Goal: Task Accomplishment & Management: Manage account settings

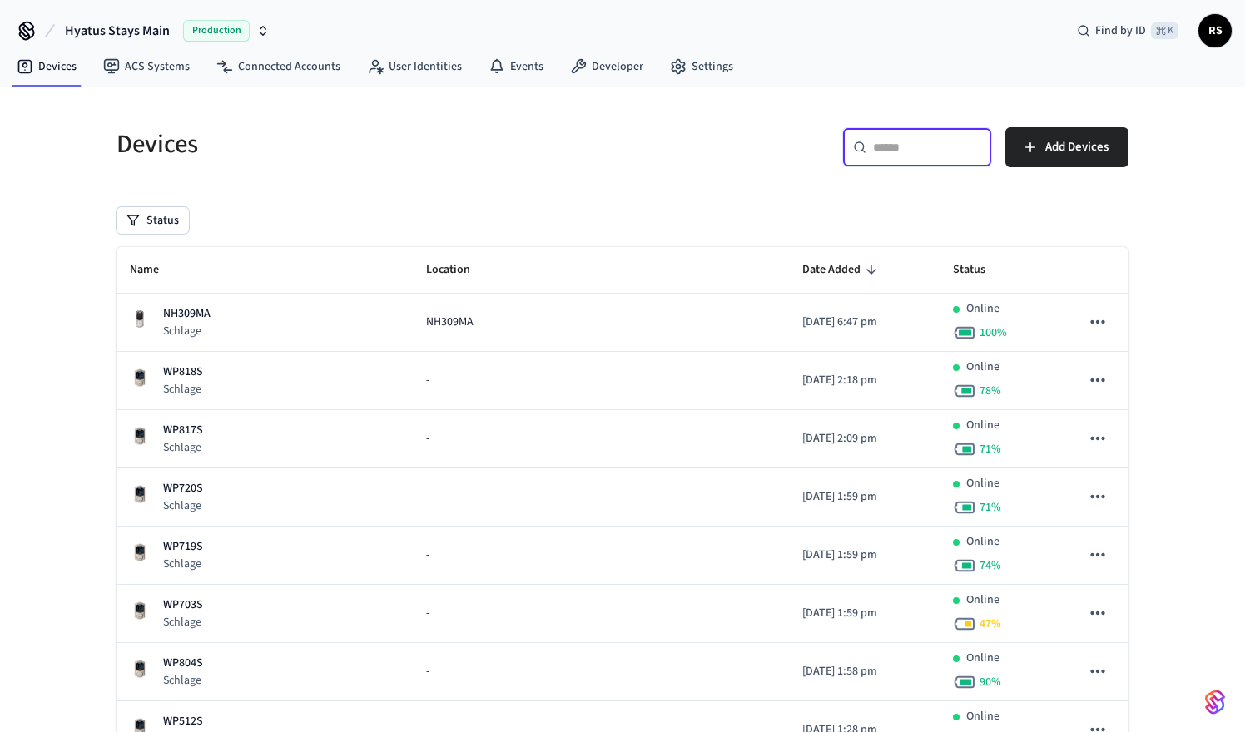
click at [904, 146] on input "text" at bounding box center [927, 147] width 108 height 17
paste input "*******"
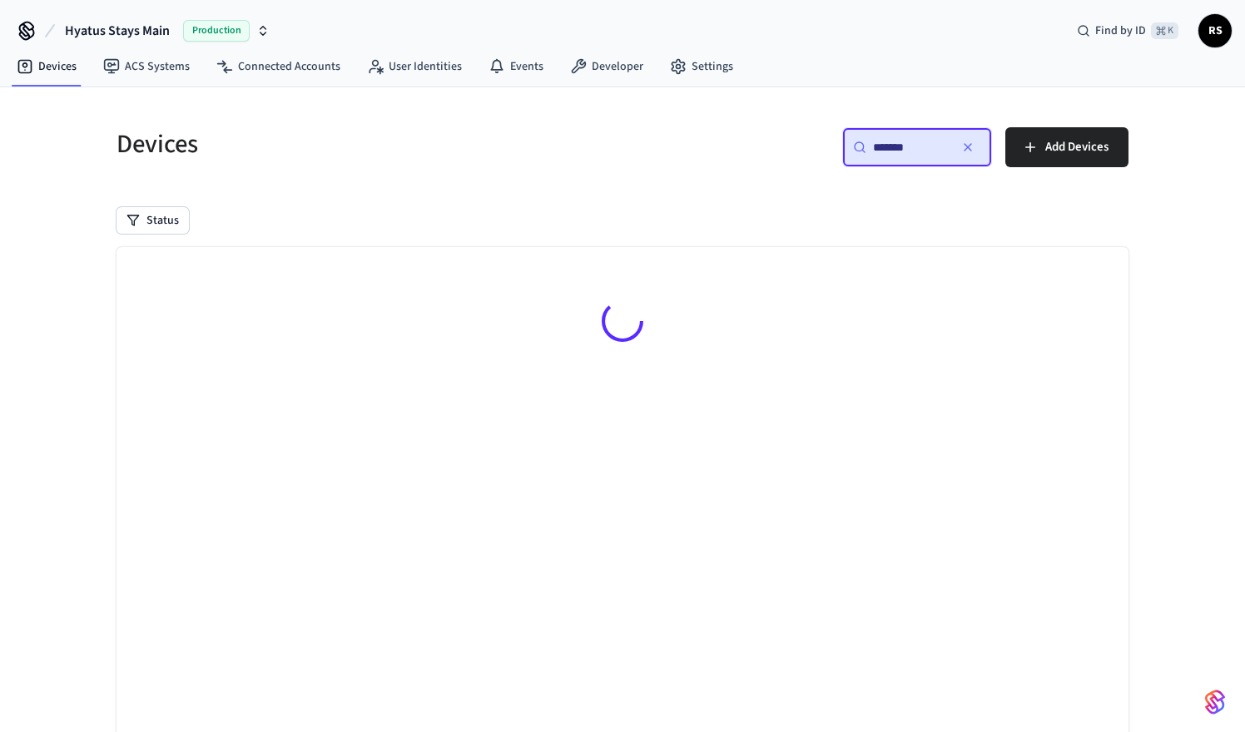
click at [885, 145] on input "*******" at bounding box center [910, 147] width 75 height 17
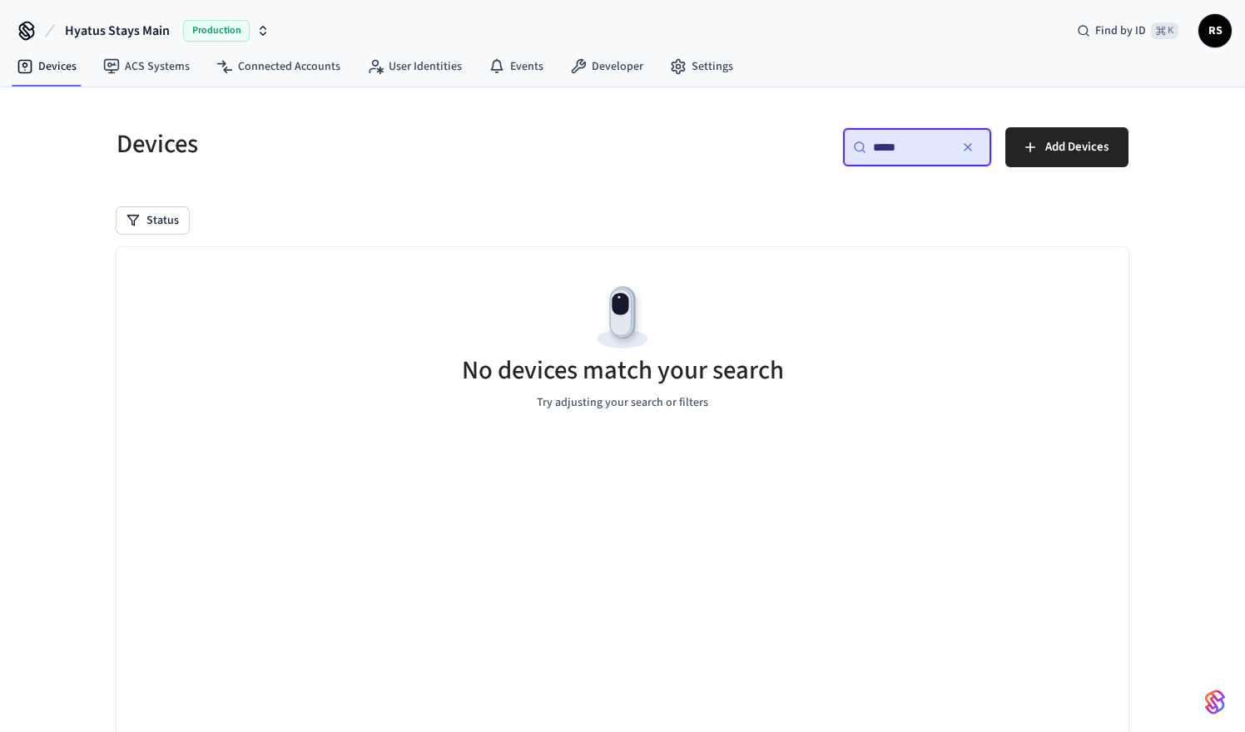
click at [908, 146] on input "*****" at bounding box center [910, 147] width 75 height 17
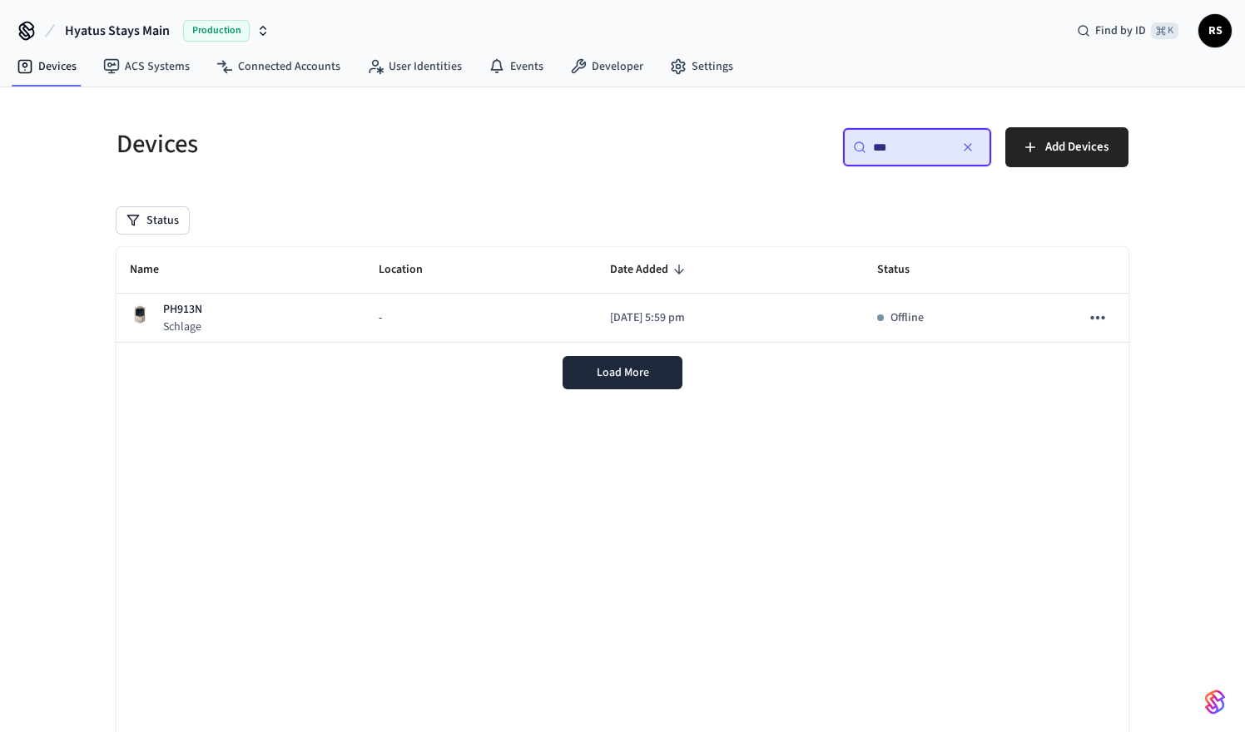
type input "***"
click at [293, 438] on div "Name Location Date Added Status PH913N Schlage - [DATE] 5:59 pm Offline Load Mo…" at bounding box center [623, 503] width 1012 height 513
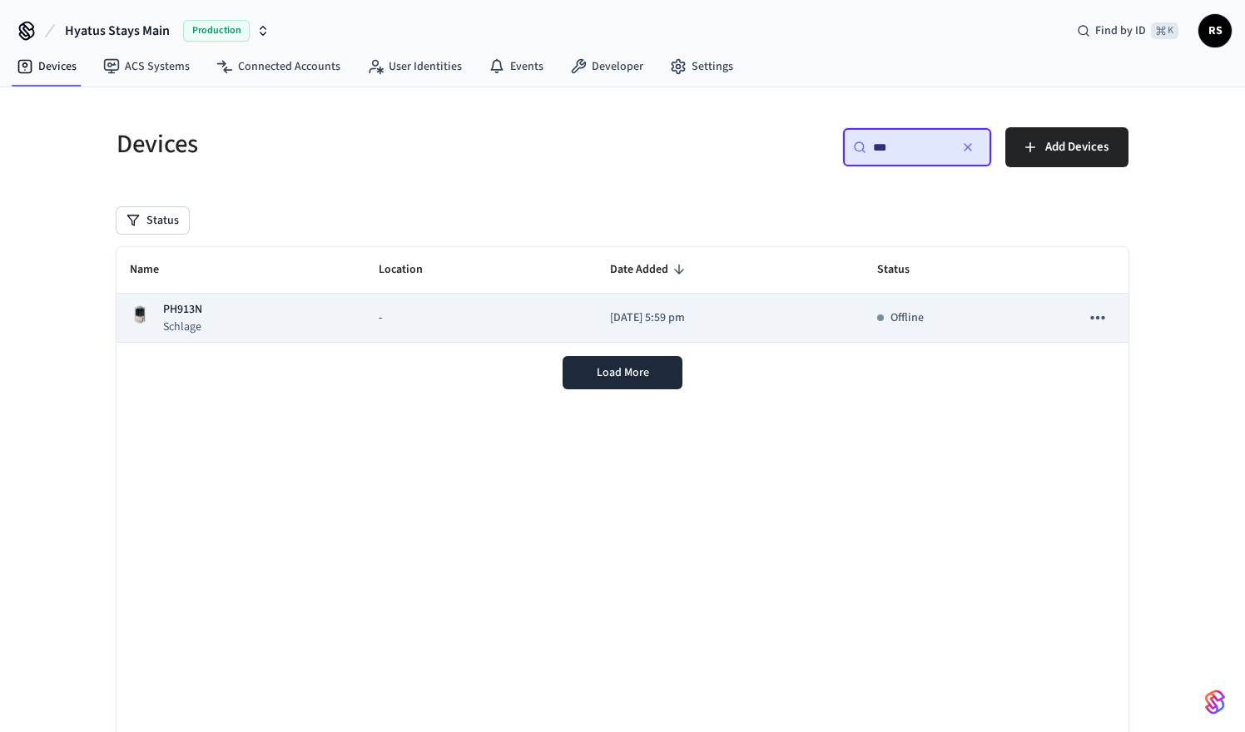
click at [1095, 318] on icon "sticky table" at bounding box center [1098, 318] width 22 height 22
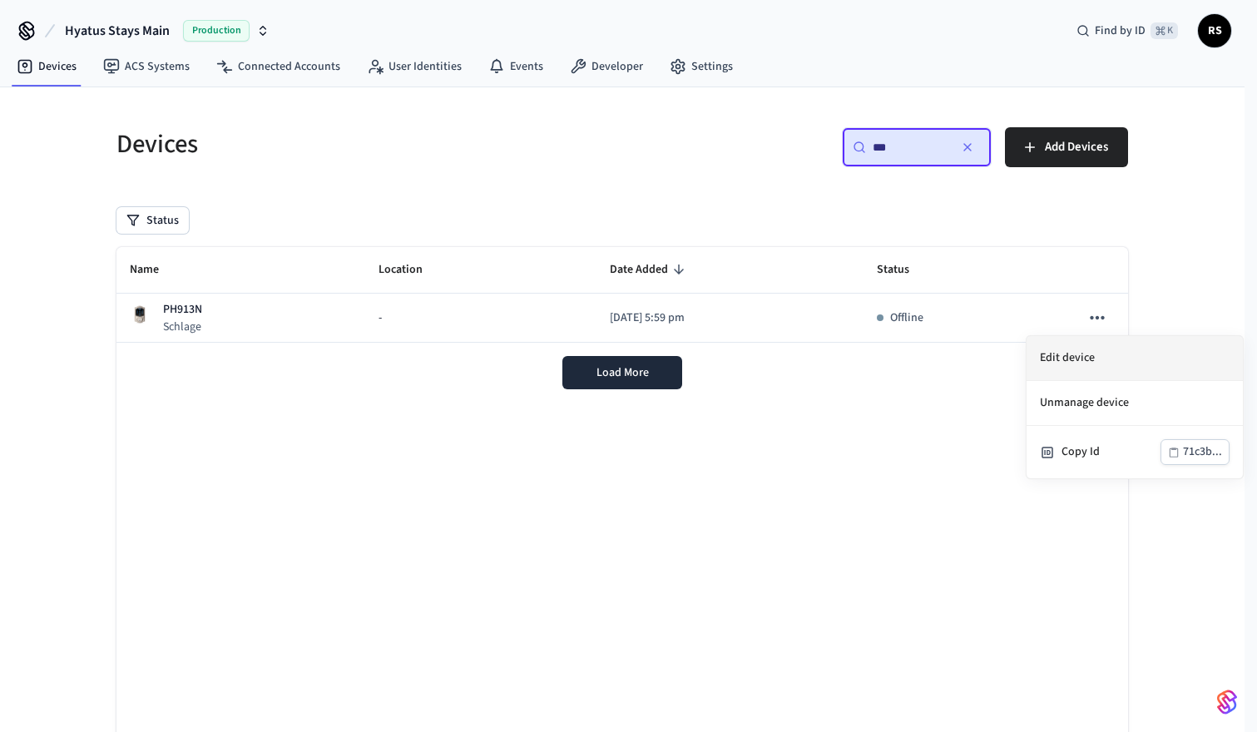
click at [1085, 355] on li "Edit device" at bounding box center [1135, 358] width 216 height 45
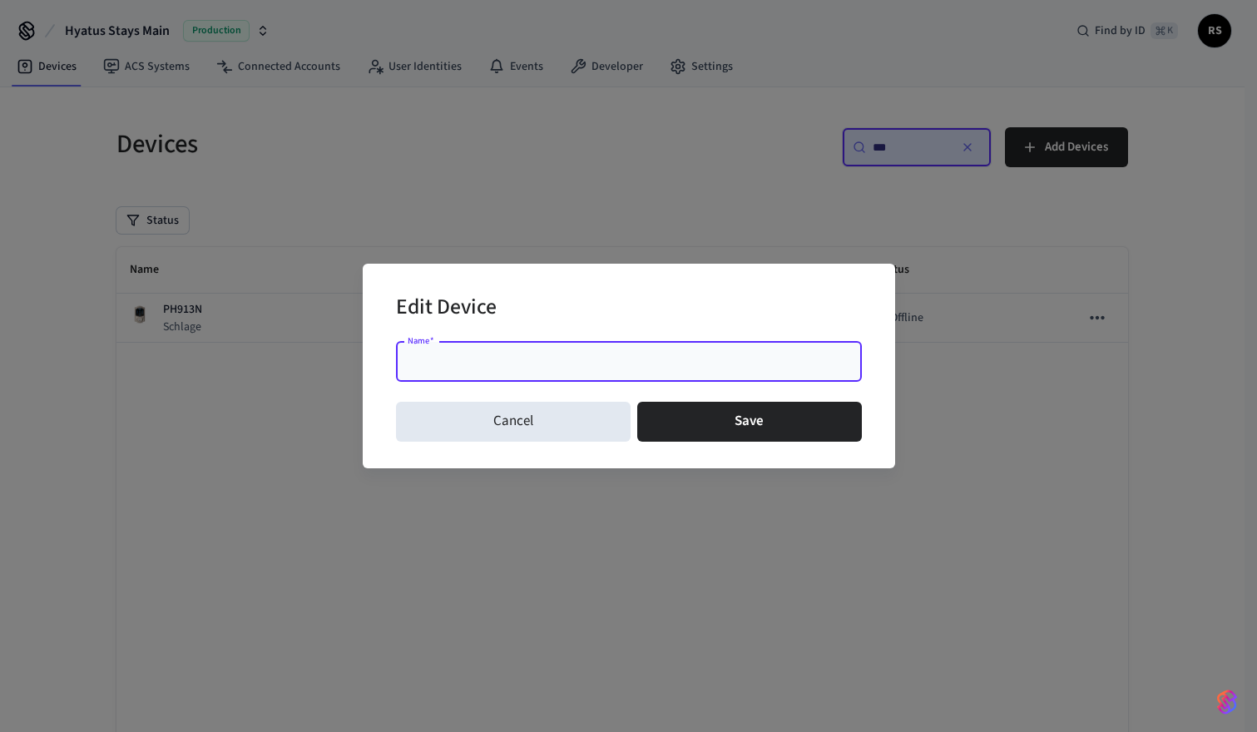
click at [955, 454] on div "Edit Device Name   * Name   * Cancel Save" at bounding box center [628, 366] width 1257 height 732
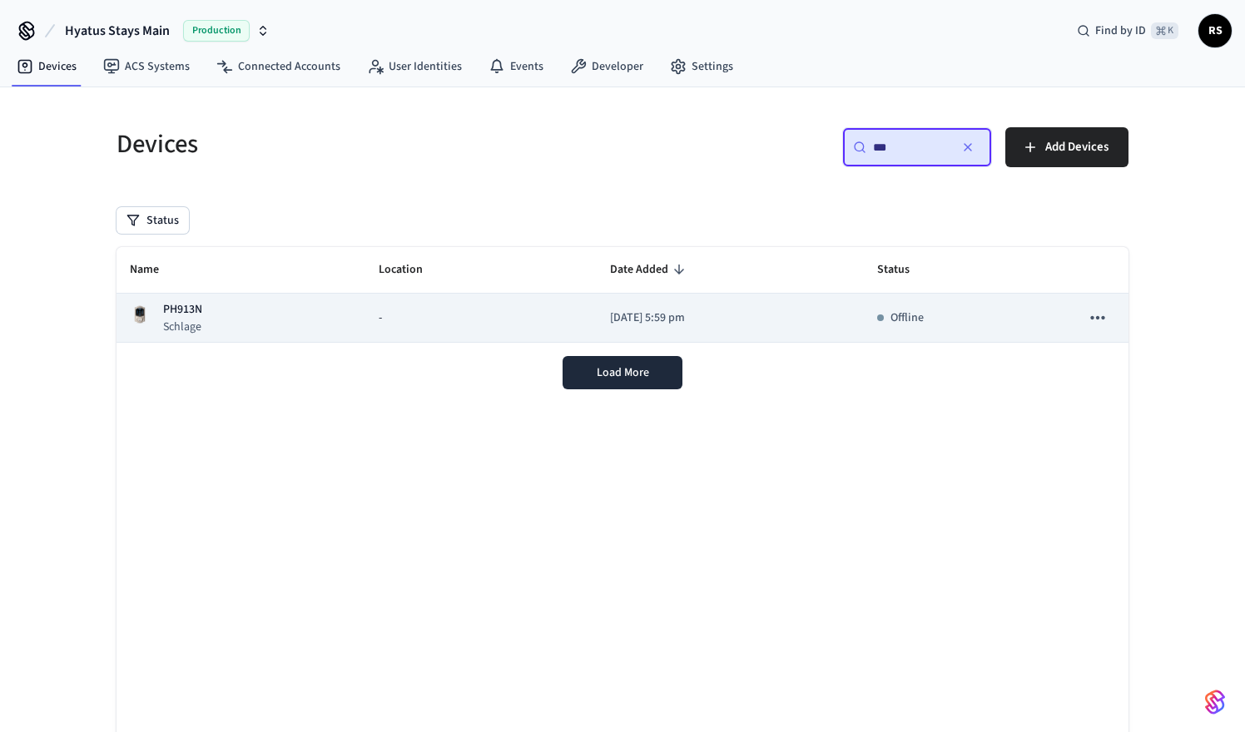
click at [221, 324] on div "PH913N Schlage" at bounding box center [241, 318] width 222 height 34
click at [610, 315] on p "[DATE] 5:59 pm" at bounding box center [730, 318] width 241 height 17
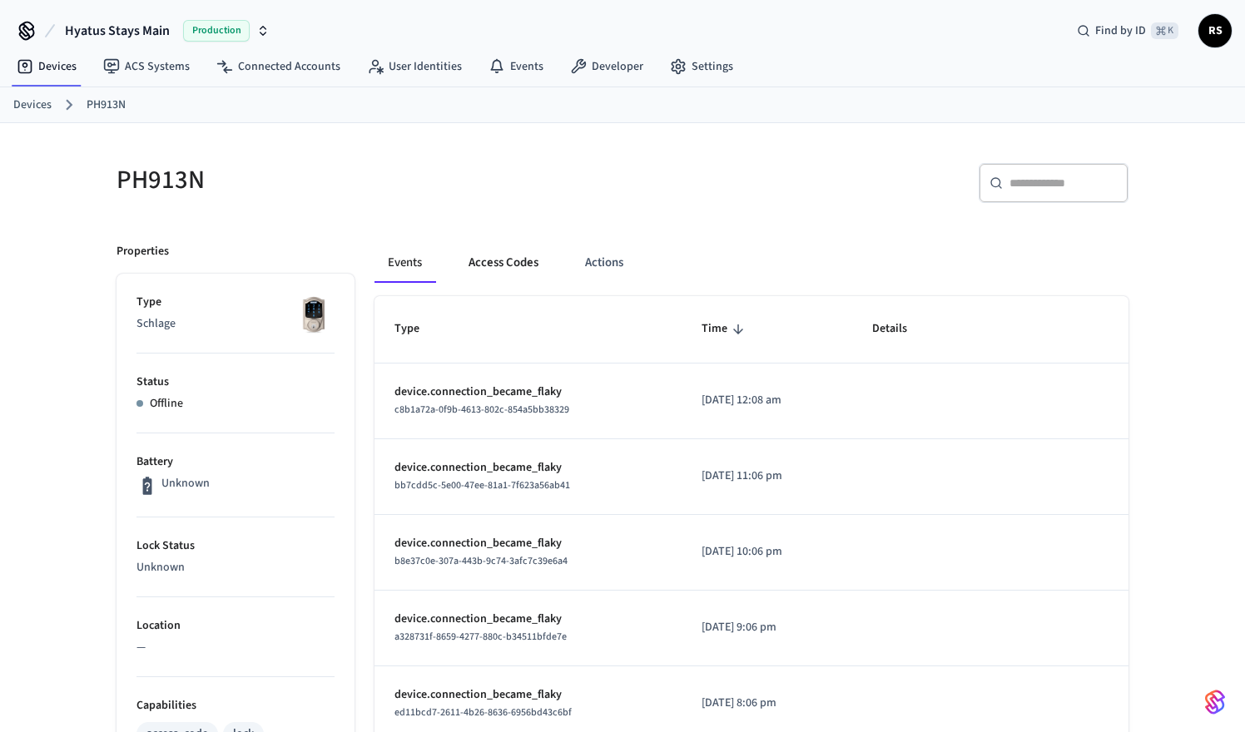
click at [503, 255] on button "Access Codes" at bounding box center [503, 263] width 97 height 40
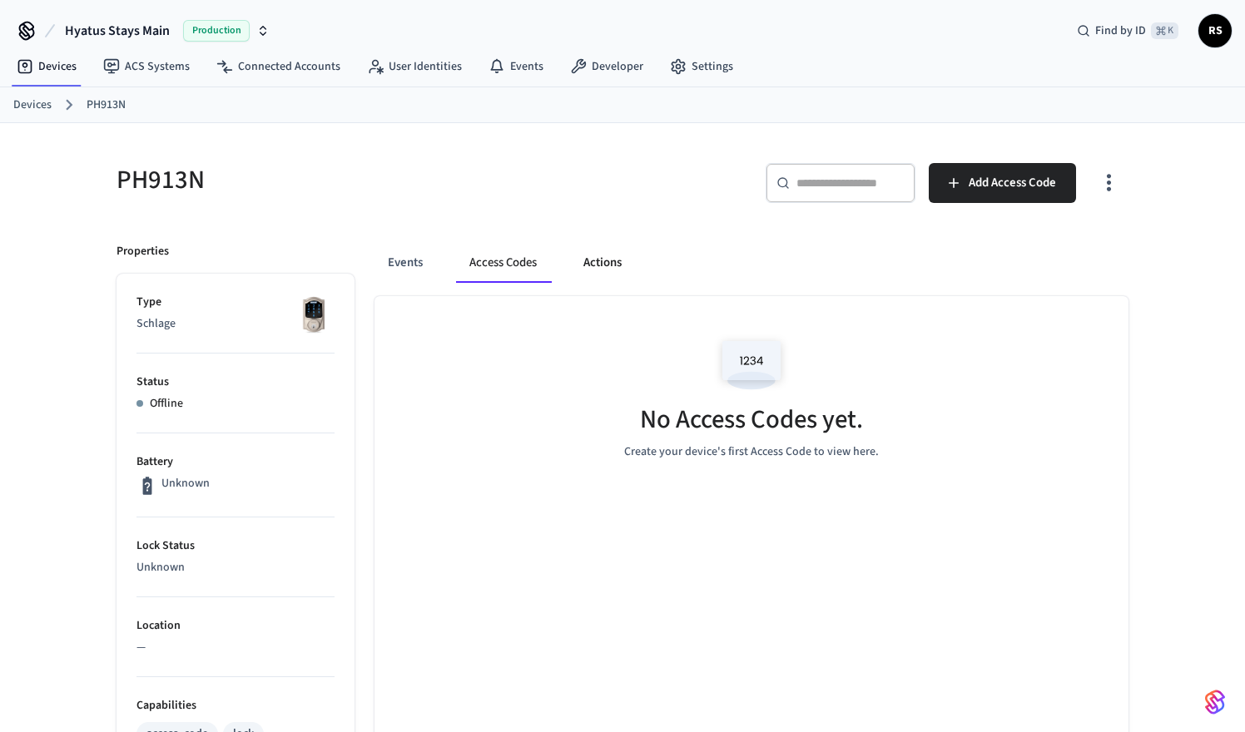
click at [595, 254] on button "Actions" at bounding box center [602, 263] width 65 height 40
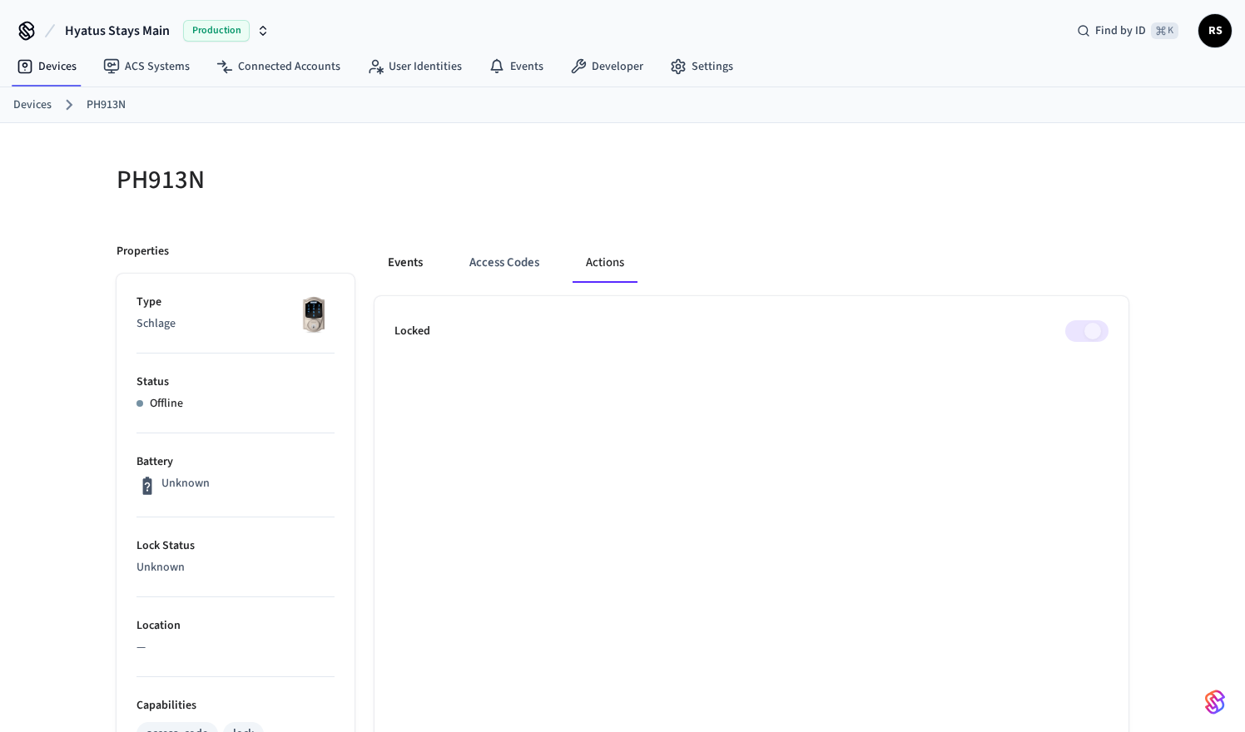
click at [409, 259] on button "Events" at bounding box center [405, 263] width 62 height 40
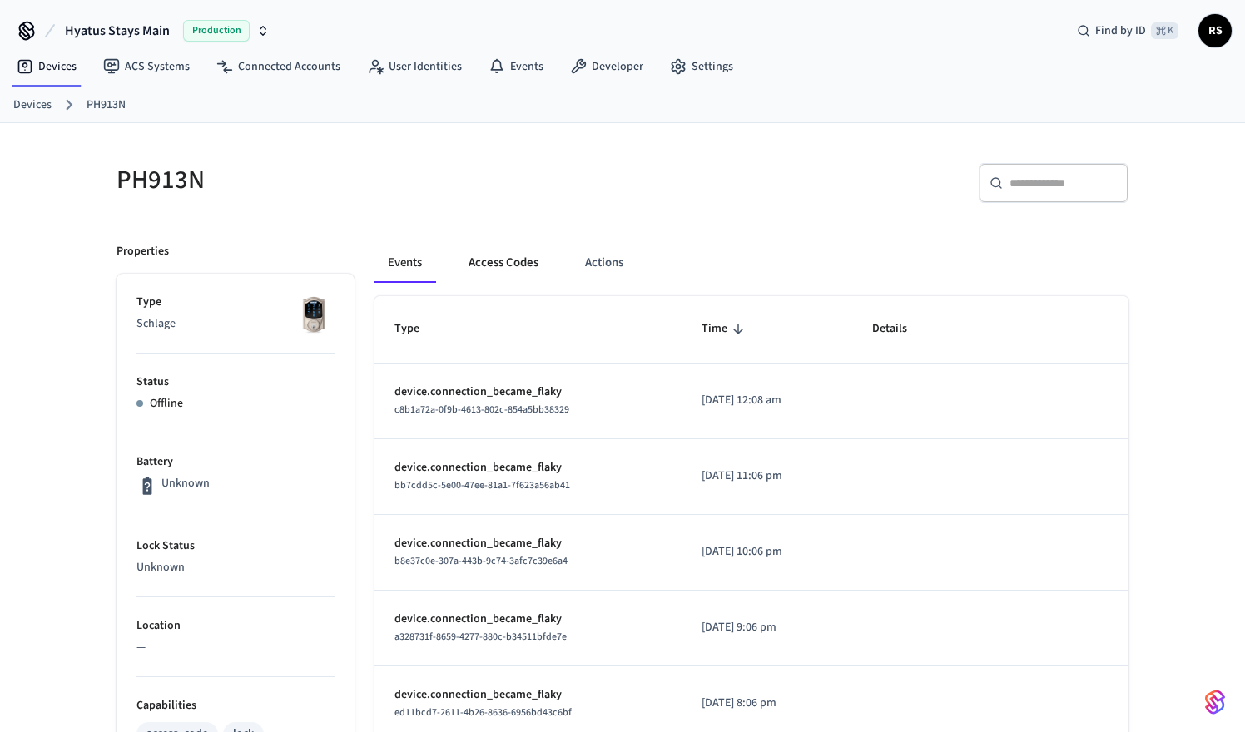
click at [507, 262] on button "Access Codes" at bounding box center [503, 263] width 97 height 40
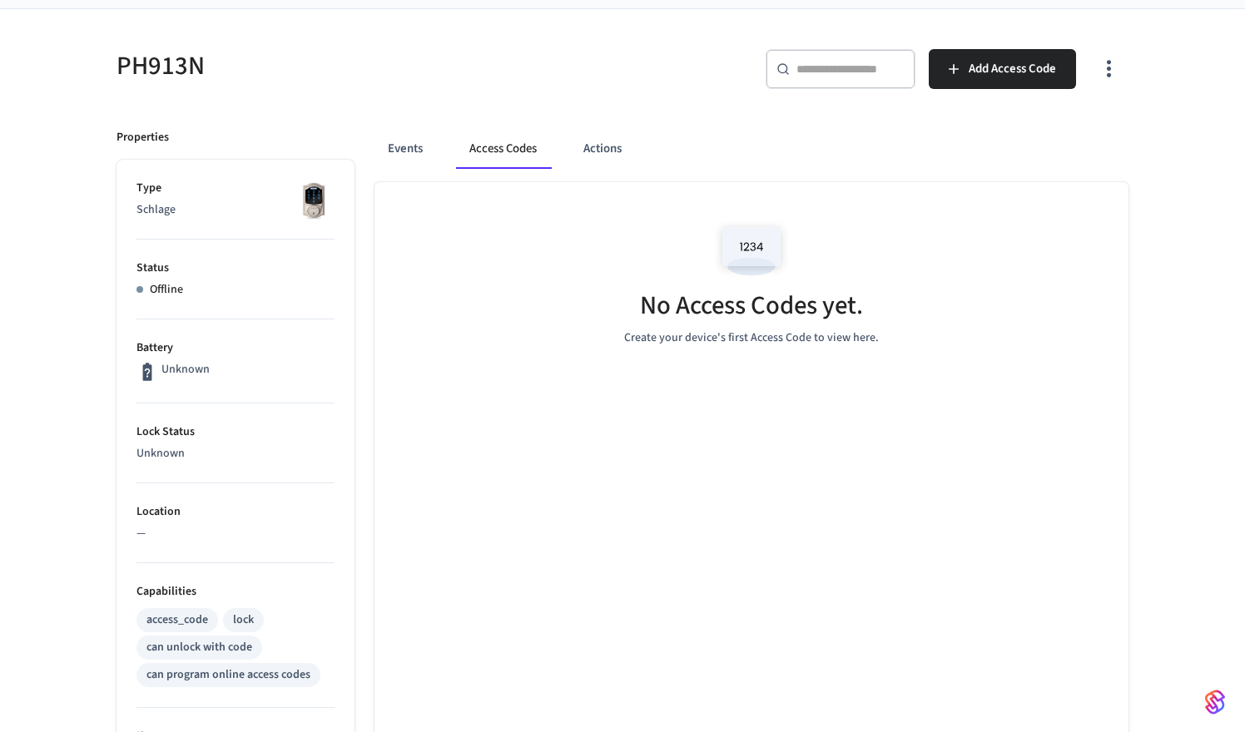
scroll to position [103, 0]
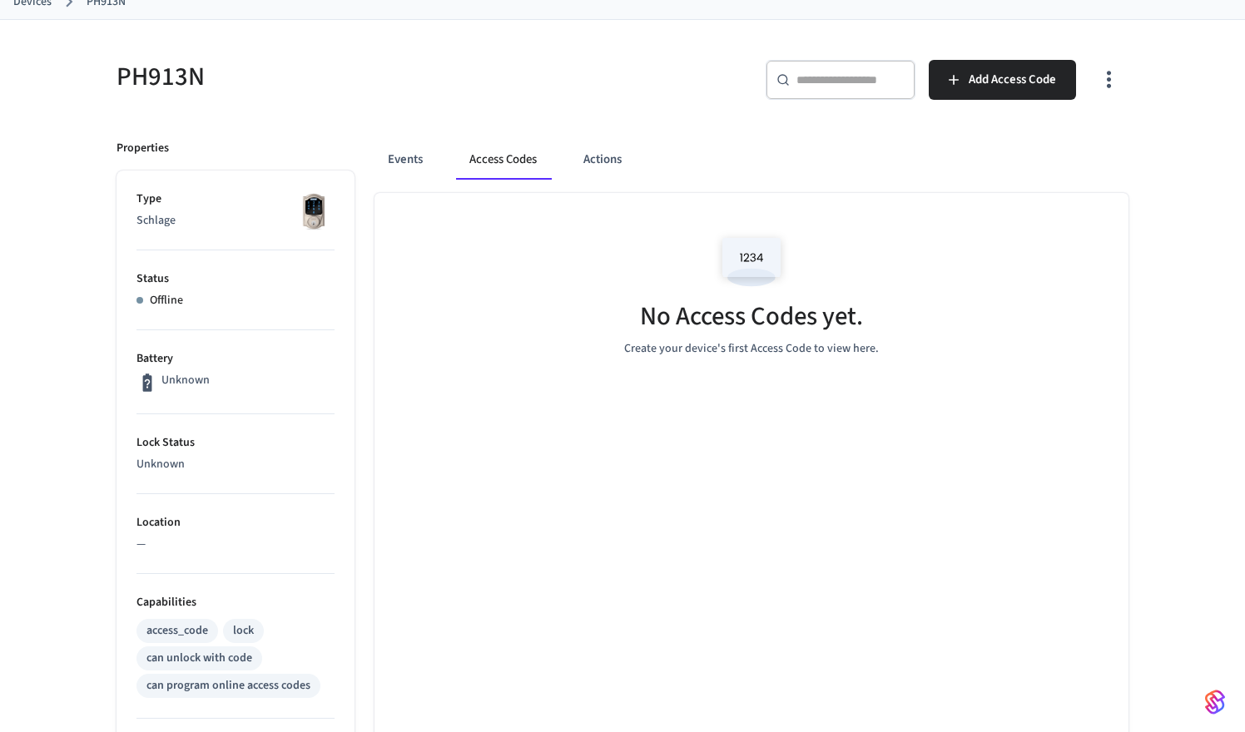
click at [1113, 109] on button "button" at bounding box center [1108, 80] width 39 height 67
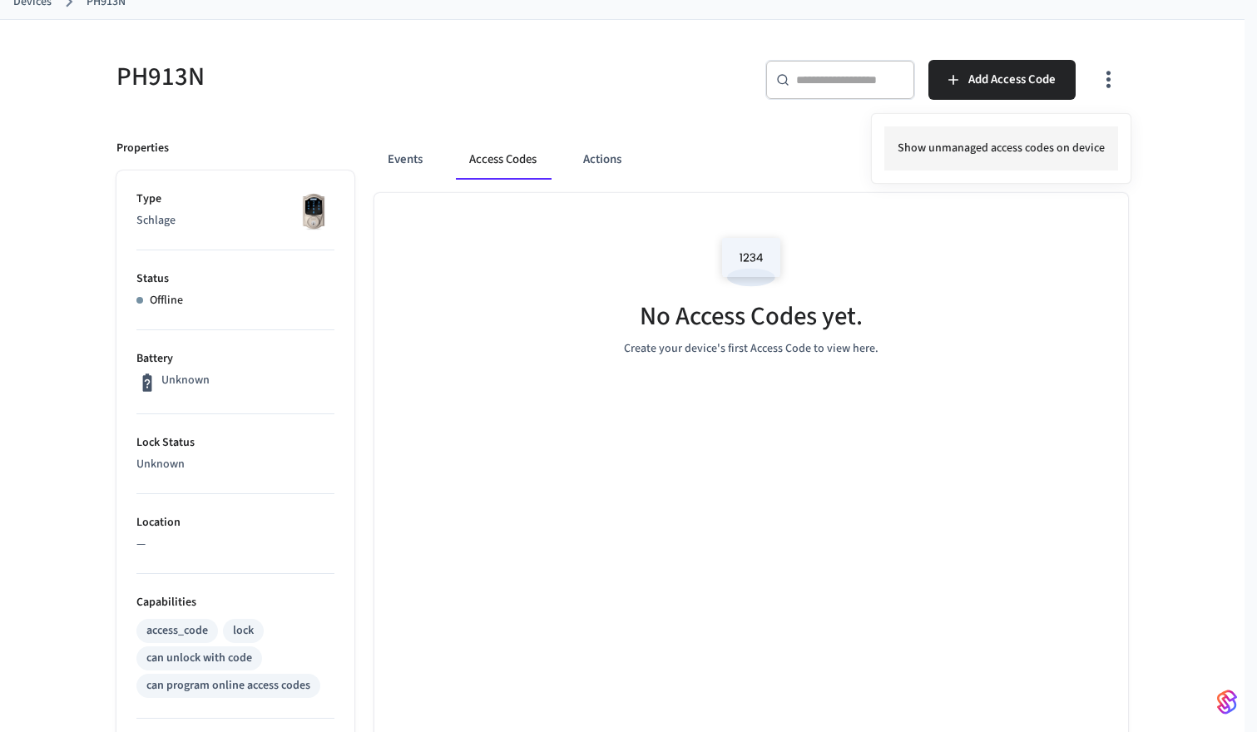
click at [1039, 160] on li "Show unmanaged access codes on device" at bounding box center [1002, 148] width 234 height 44
click at [1007, 153] on li "Show managed access codes on device" at bounding box center [1008, 148] width 221 height 44
click at [1007, 153] on li "Show unmanaged access codes on device" at bounding box center [1002, 148] width 234 height 44
click at [671, 158] on div at bounding box center [628, 366] width 1257 height 732
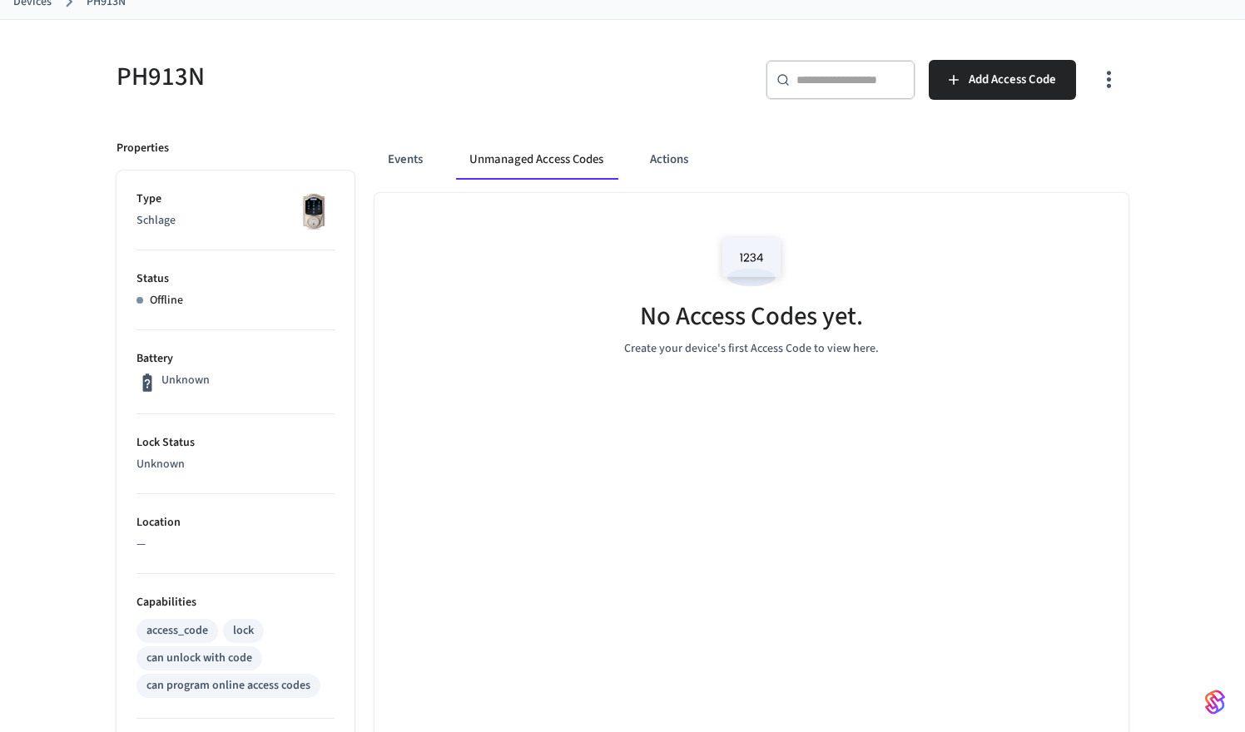
click at [671, 158] on button "Actions" at bounding box center [669, 160] width 65 height 40
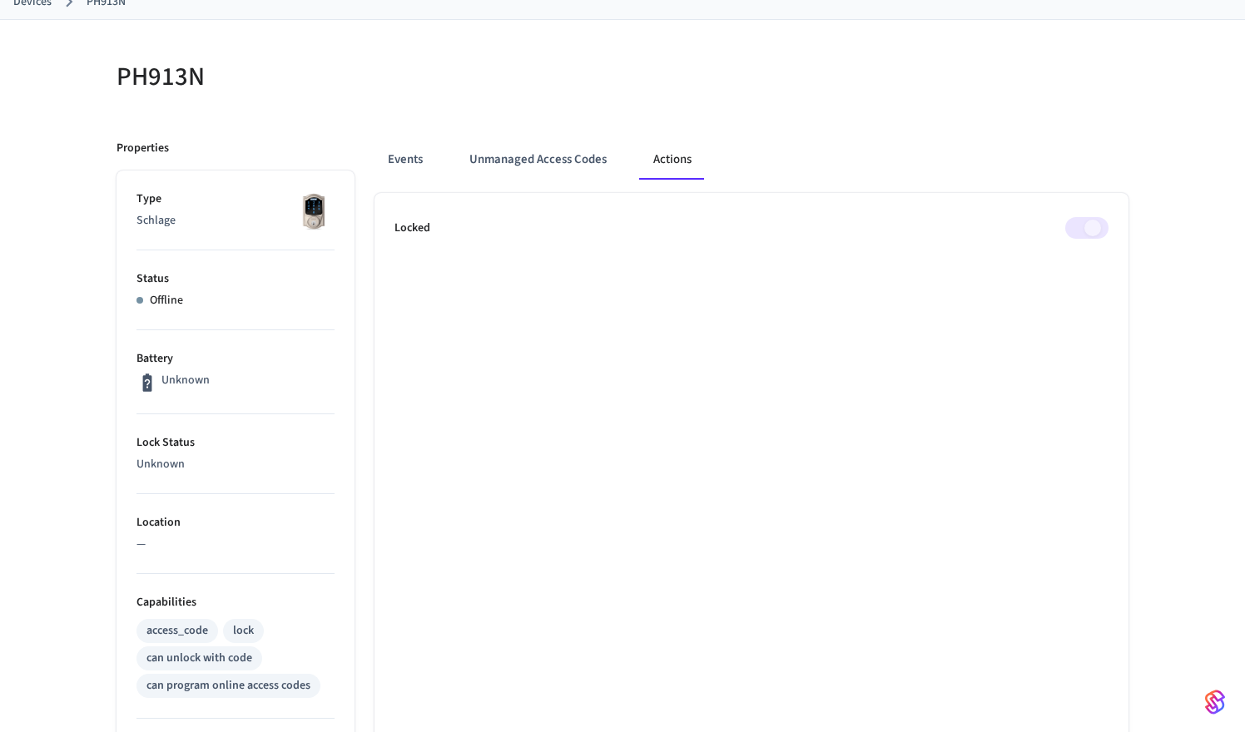
click at [705, 388] on ul "Locked" at bounding box center [751, 674] width 754 height 963
click at [519, 158] on button "Unmanaged Access Codes" at bounding box center [538, 160] width 164 height 40
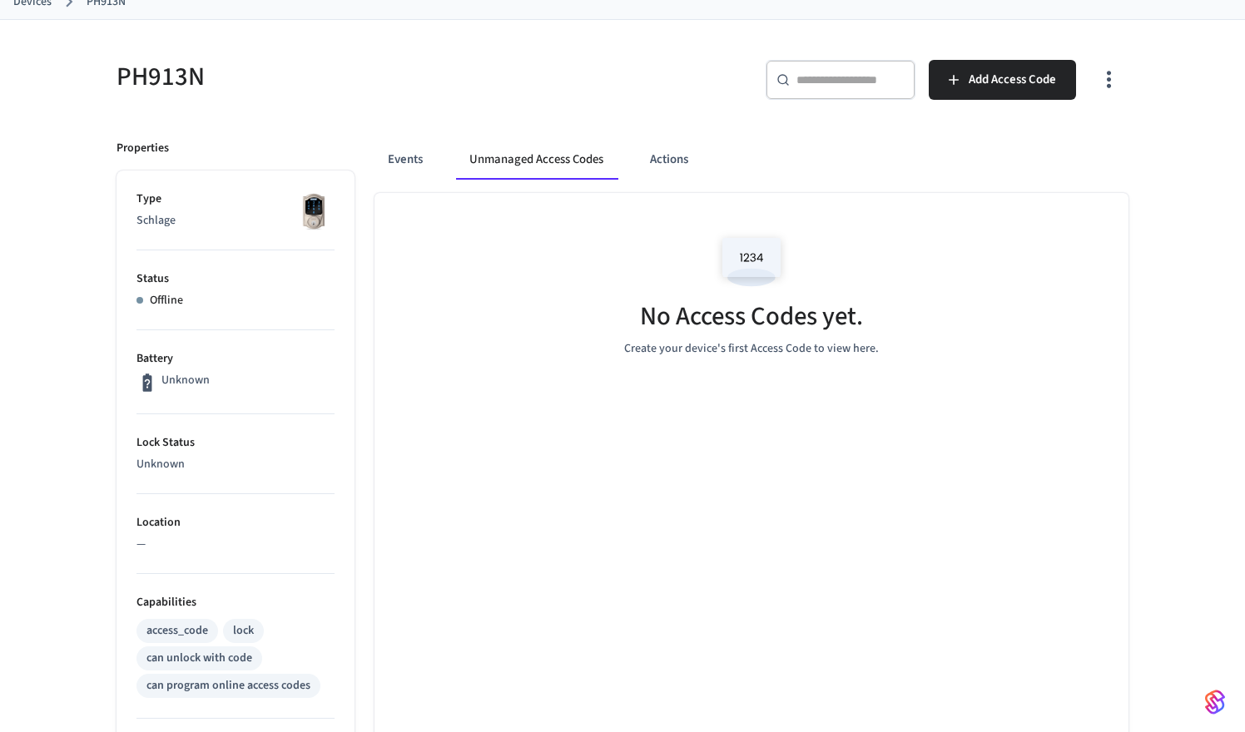
click at [1104, 82] on icon "button" at bounding box center [1109, 80] width 26 height 26
click at [598, 505] on div at bounding box center [628, 366] width 1257 height 732
